Goal: Task Accomplishment & Management: Manage account settings

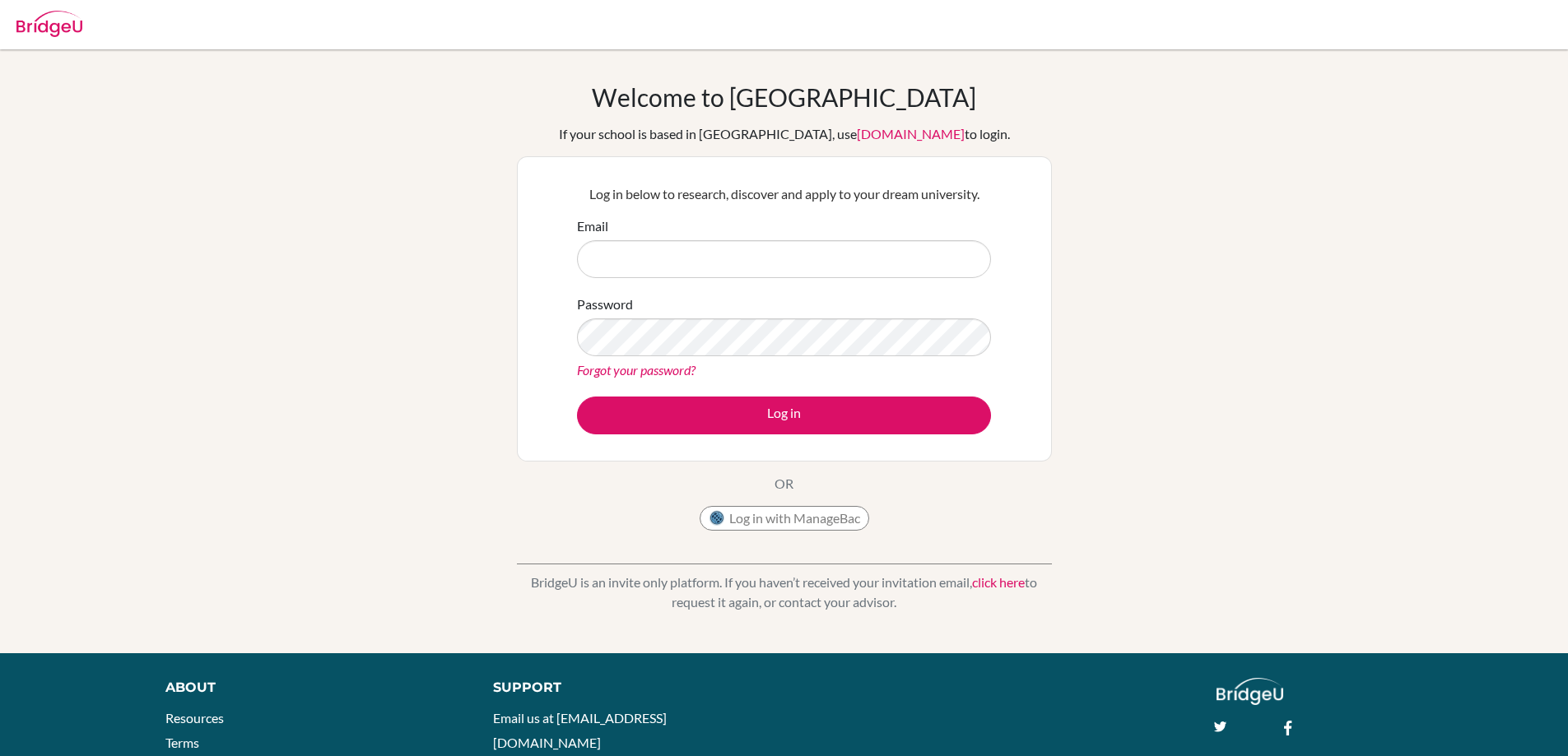
click at [766, 297] on div "Password Forgot your password?" at bounding box center [784, 337] width 414 height 85
click at [755, 260] on input "Email" at bounding box center [784, 260] width 414 height 38
type input "[EMAIL_ADDRESS][DOMAIN_NAME]"
click at [671, 370] on div "Password Forgot your password?" at bounding box center [784, 337] width 414 height 85
click at [577, 397] on button "Log in" at bounding box center [784, 416] width 414 height 38
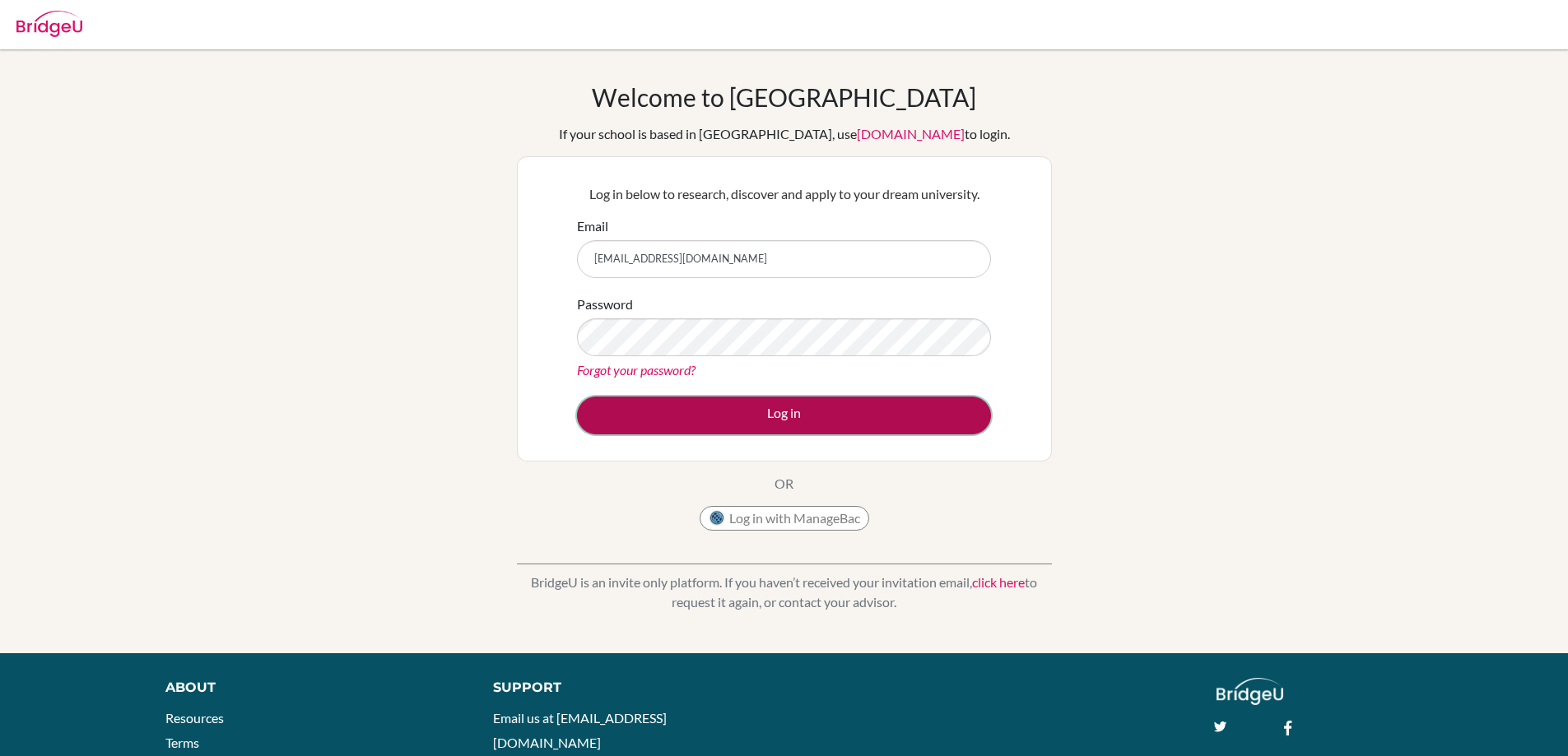
click at [893, 416] on button "Log in" at bounding box center [784, 416] width 414 height 38
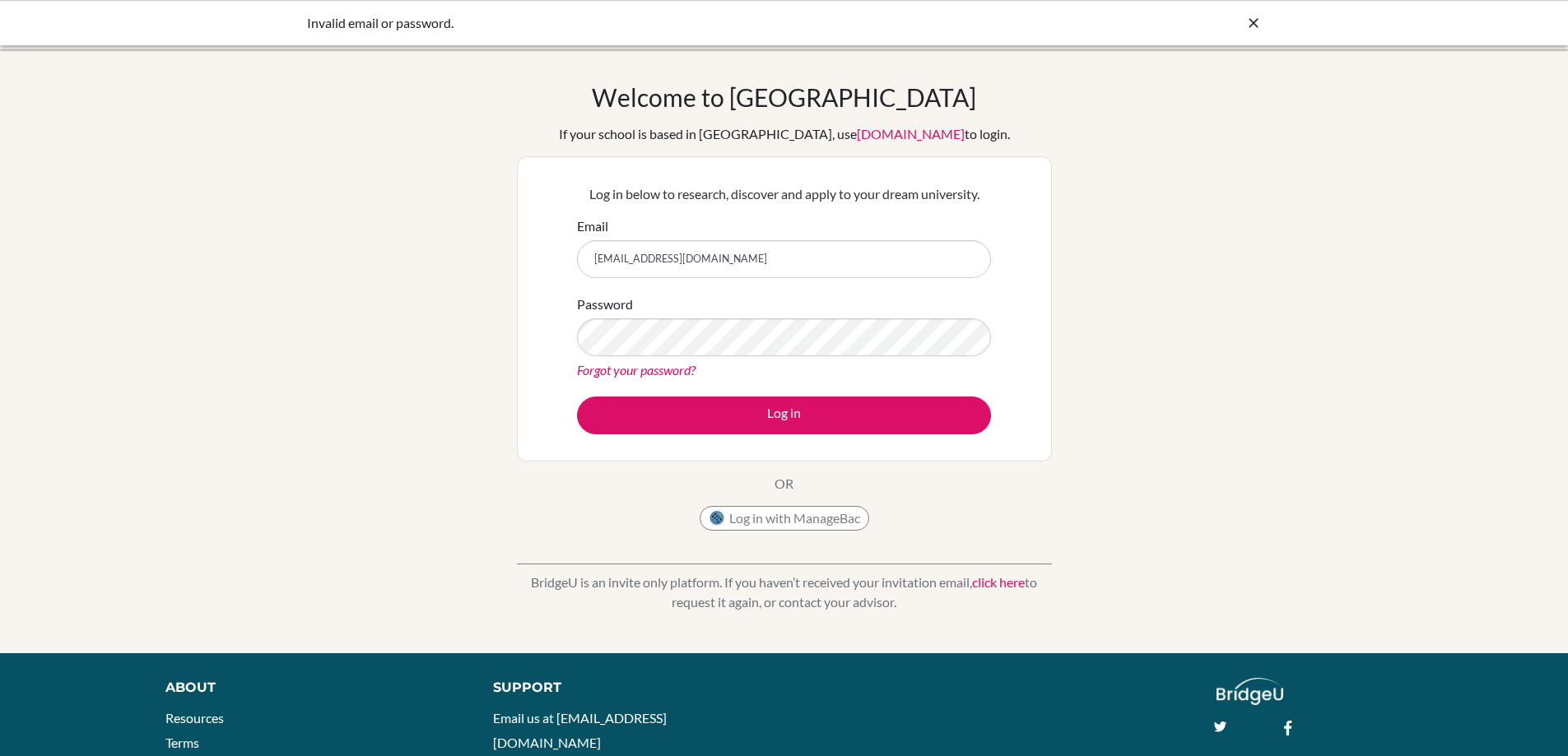
click at [577, 397] on button "Log in" at bounding box center [784, 416] width 414 height 38
click at [910, 359] on div "Password Forgot your password?" at bounding box center [784, 337] width 414 height 85
